Goal: Information Seeking & Learning: Learn about a topic

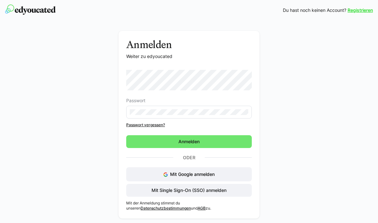
scroll to position [49, 0]
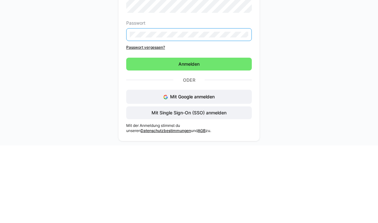
click at [223, 135] on span "Anmelden" at bounding box center [188, 141] width 125 height 13
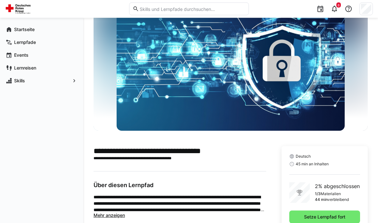
scroll to position [46, 0]
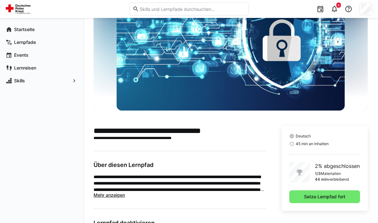
click at [305, 200] on span "Setze Lernpfad fort" at bounding box center [324, 196] width 71 height 13
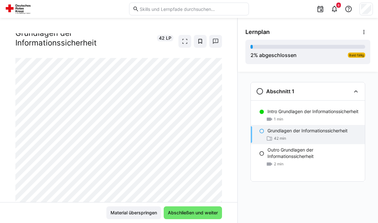
scroll to position [16, 0]
click at [207, 212] on span "Abschließen und weiter" at bounding box center [193, 212] width 52 height 6
click at [133, 213] on span "Material überspringen" at bounding box center [133, 212] width 48 height 6
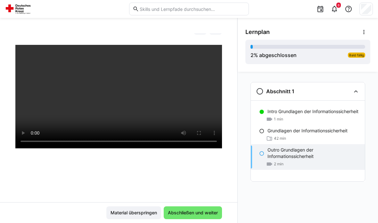
scroll to position [28, 0]
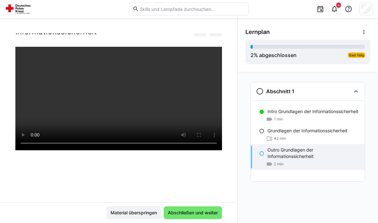
click at [146, 210] on span "Material überspringen" at bounding box center [133, 212] width 48 height 6
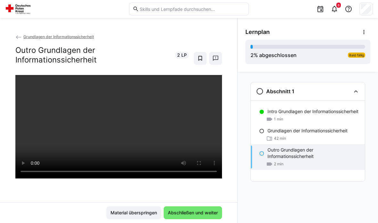
scroll to position [0, 0]
click at [189, 208] on span "Abschließen und weiter" at bounding box center [193, 212] width 58 height 13
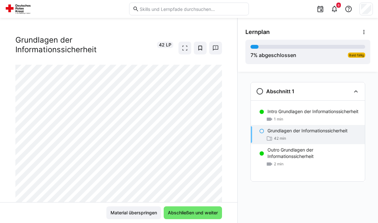
scroll to position [5, 0]
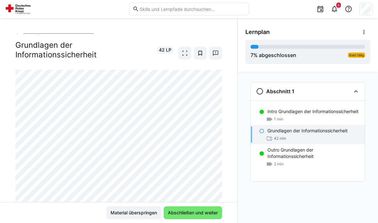
click at [189, 211] on span "Abschließen und weiter" at bounding box center [193, 212] width 52 height 6
click at [184, 208] on span "Abschließen und weiter" at bounding box center [193, 212] width 58 height 13
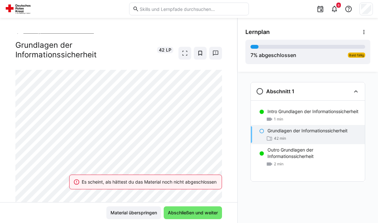
click at [114, 207] on span "Material überspringen" at bounding box center [133, 212] width 55 height 13
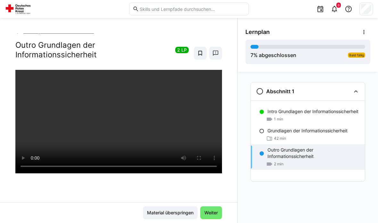
click at [210, 207] on span "Weiter" at bounding box center [211, 212] width 22 height 13
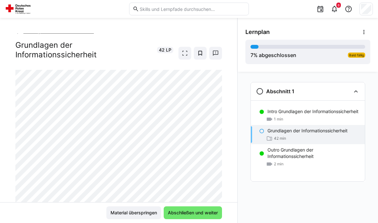
click at [135, 209] on span "Material überspringen" at bounding box center [133, 212] width 55 height 13
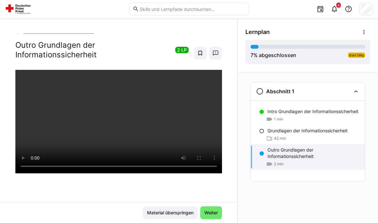
click at [214, 219] on span "Weiter" at bounding box center [211, 212] width 22 height 13
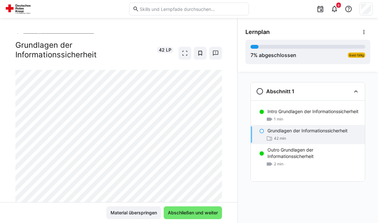
click at [119, 211] on span "Material überspringen" at bounding box center [133, 212] width 48 height 6
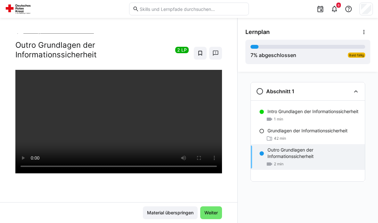
click at [304, 125] on div "Grundlagen der Informationssicherheit 42 min" at bounding box center [308, 134] width 114 height 19
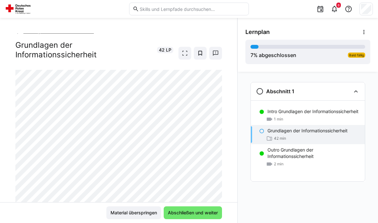
click at [178, 213] on span "Abschließen und weiter" at bounding box center [193, 212] width 52 height 6
click at [186, 216] on span "Abschließen und weiter" at bounding box center [193, 212] width 58 height 13
click at [214, 178] on div at bounding box center [221, 174] width 15 height 13
click at [224, 177] on div at bounding box center [221, 174] width 15 height 13
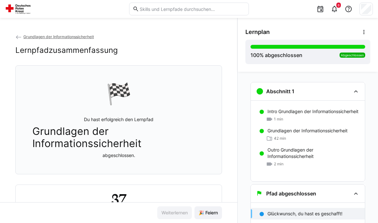
scroll to position [0, 0]
click at [339, 6] on span "6" at bounding box center [338, 5] width 2 height 4
